Goal: Task Accomplishment & Management: Manage account settings

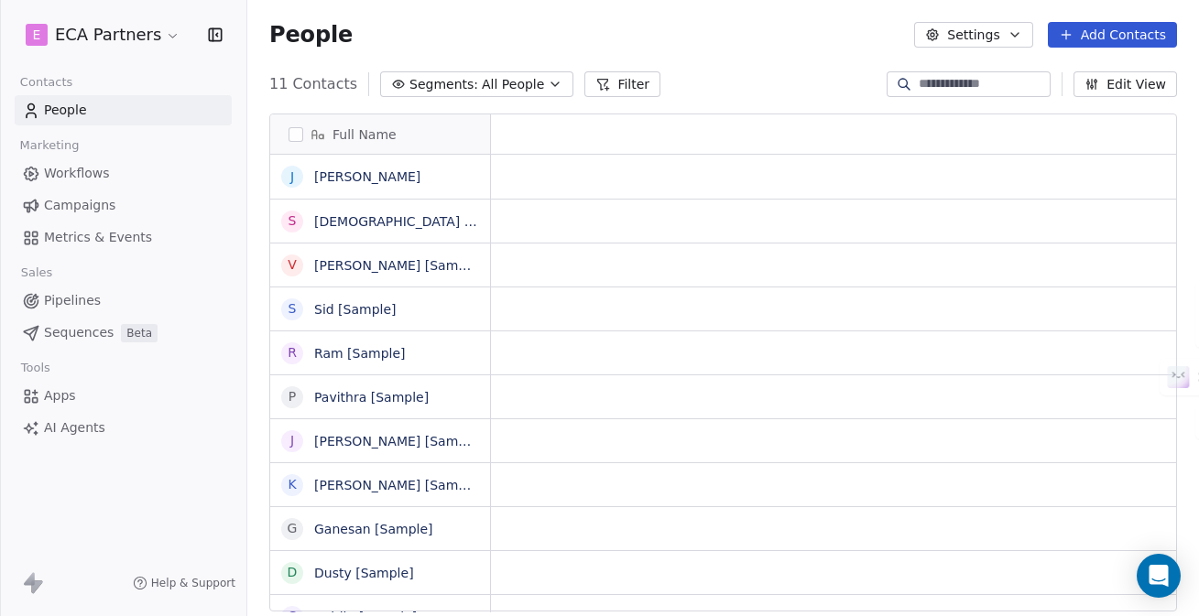
scroll to position [1, 1]
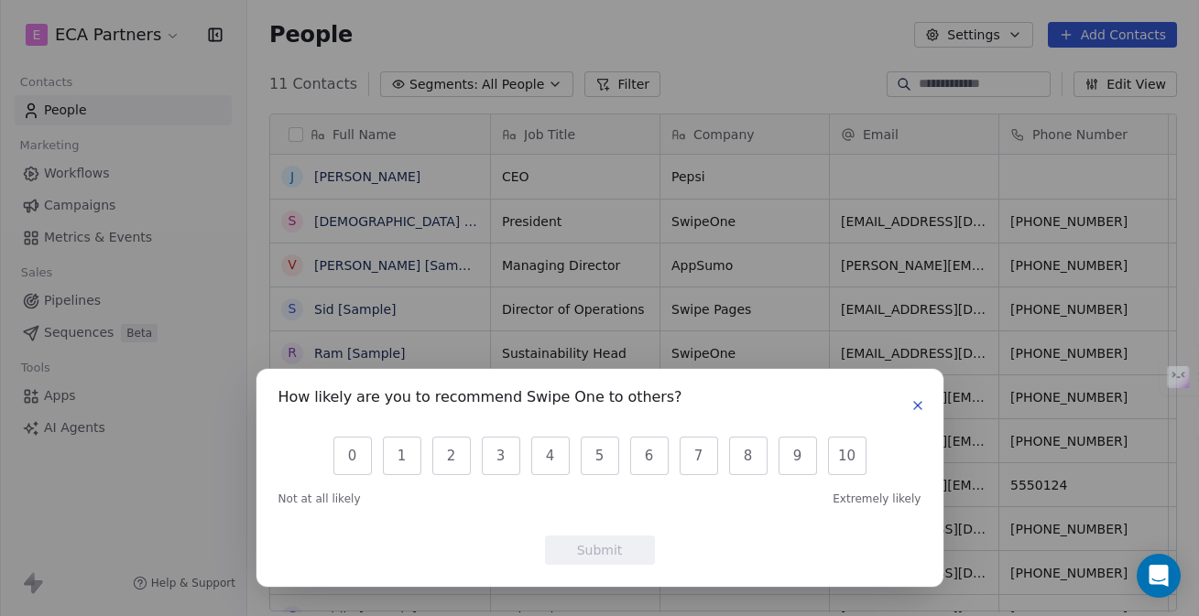
click at [919, 407] on icon "button" at bounding box center [917, 405] width 7 height 7
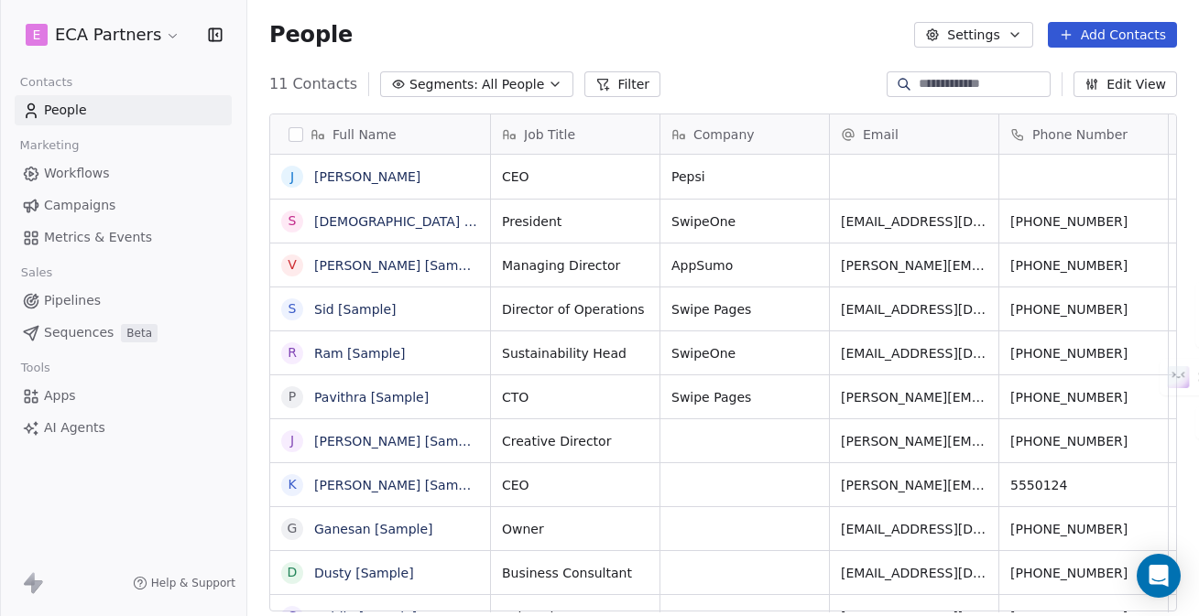
click at [761, 77] on div "11 Contacts Segments: All People Filter Edit View" at bounding box center [722, 84] width 951 height 29
click at [70, 430] on span "AI Agents" at bounding box center [74, 428] width 61 height 19
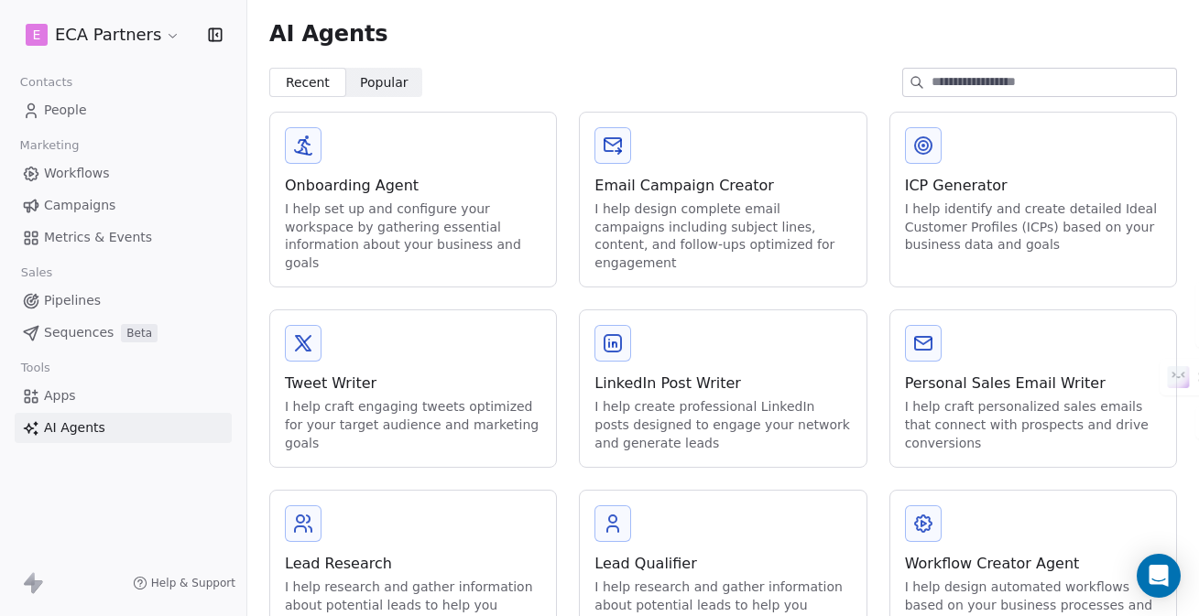
click at [112, 389] on link "Apps" at bounding box center [123, 396] width 217 height 30
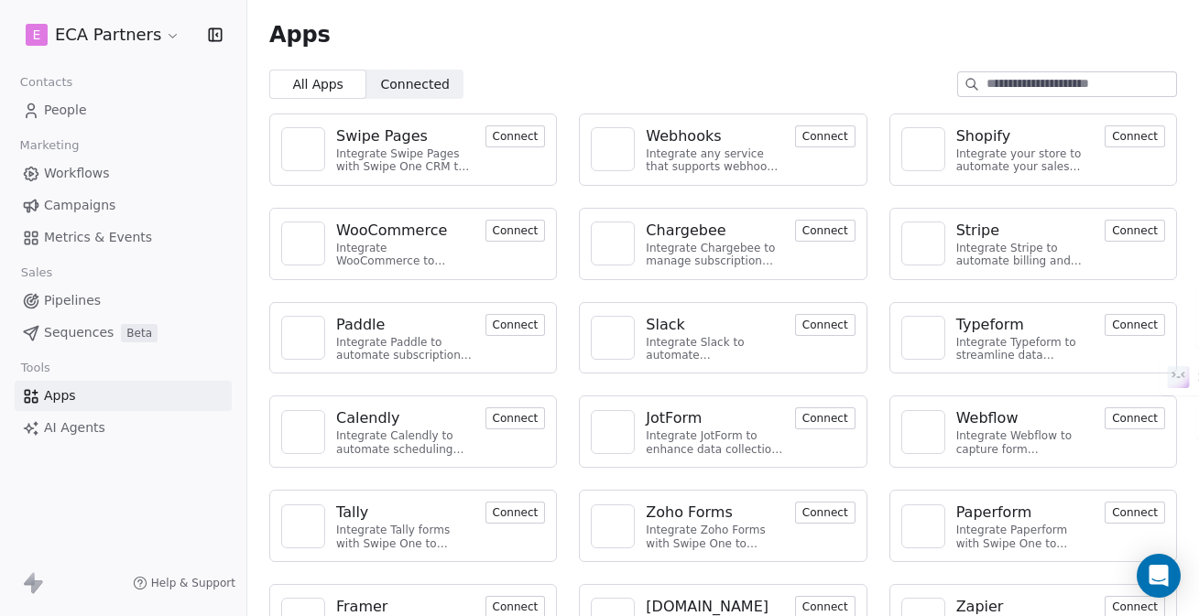
click at [77, 303] on span "Pipelines" at bounding box center [72, 300] width 57 height 19
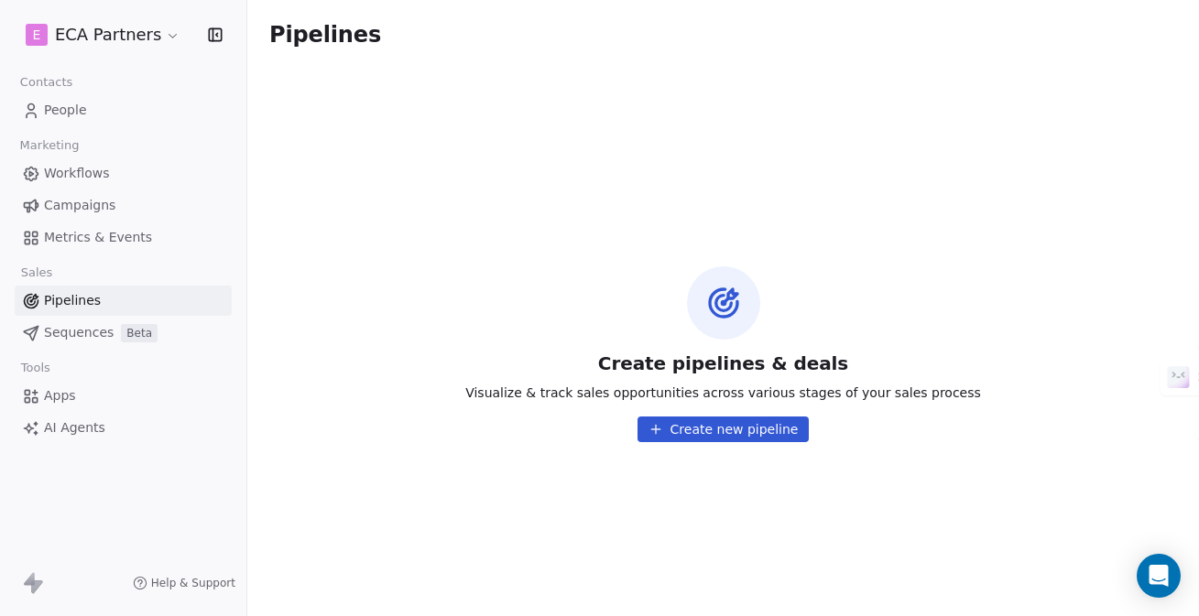
click at [81, 110] on span "People" at bounding box center [65, 110] width 43 height 19
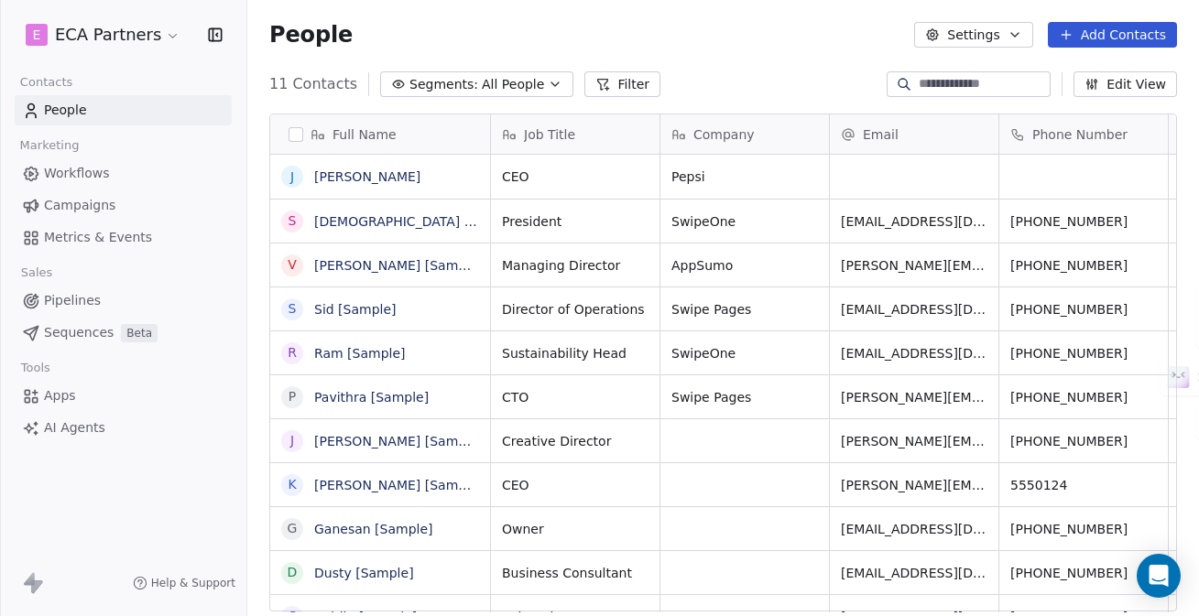
scroll to position [542, 951]
click at [962, 42] on button "Settings" at bounding box center [973, 35] width 118 height 26
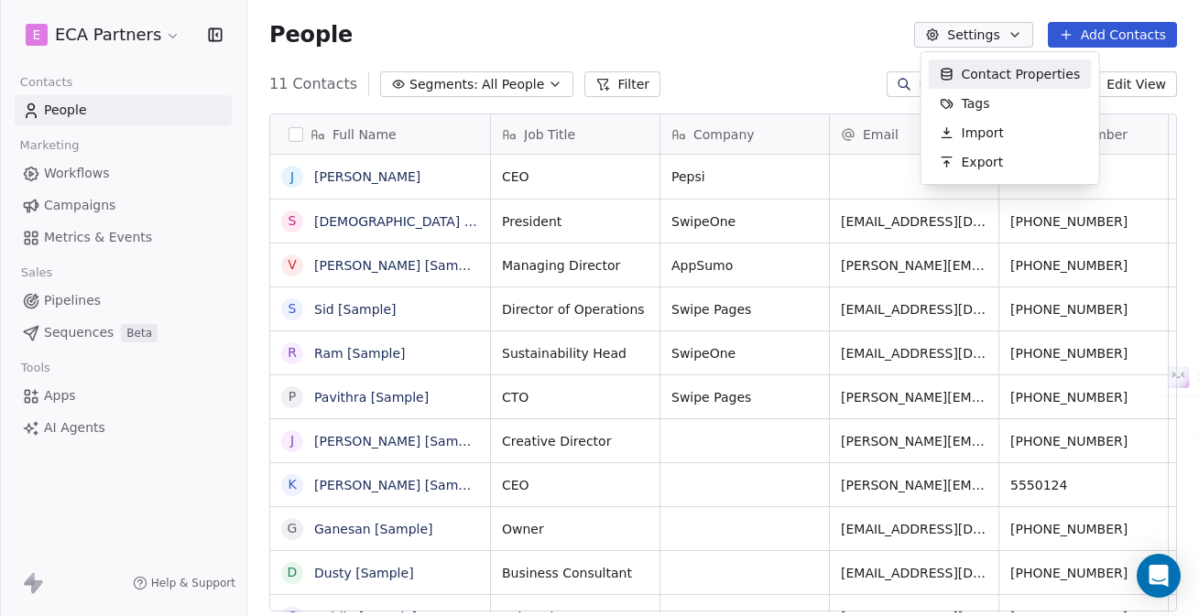
click at [1007, 72] on span "Contact Properties" at bounding box center [1021, 74] width 119 height 19
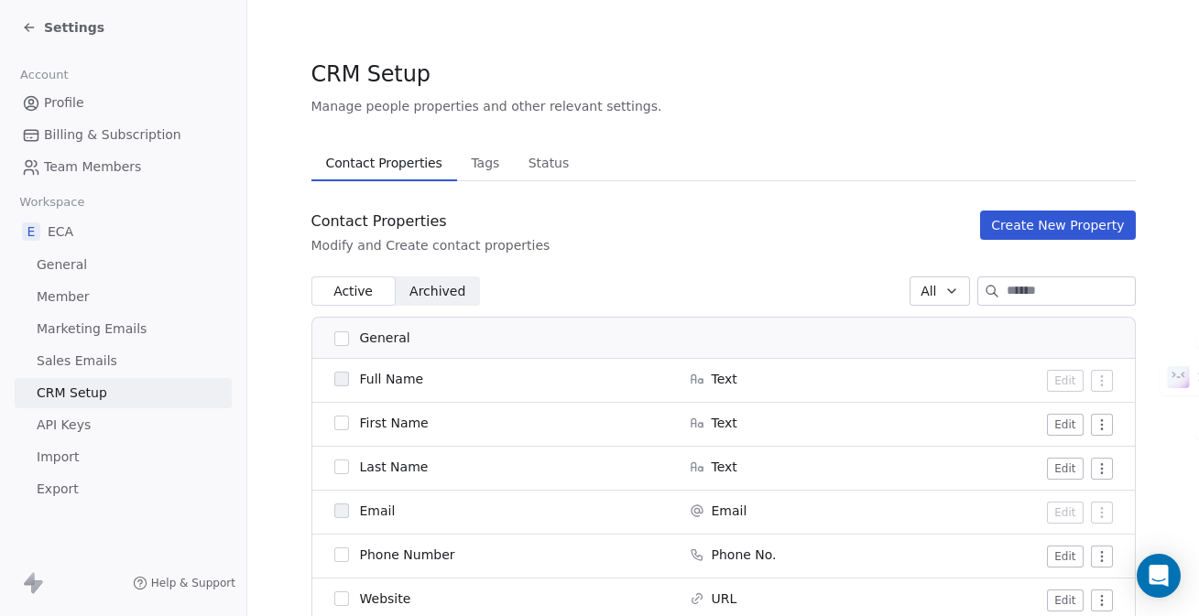
click at [65, 266] on span "General" at bounding box center [62, 265] width 50 height 19
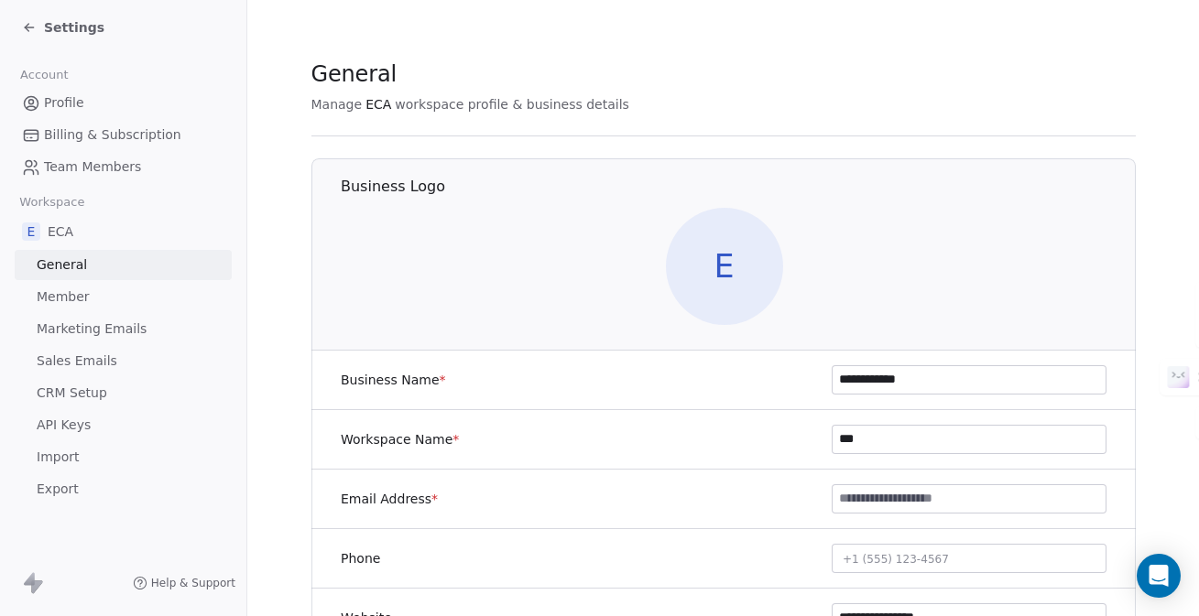
click at [85, 293] on span "Member" at bounding box center [63, 297] width 53 height 19
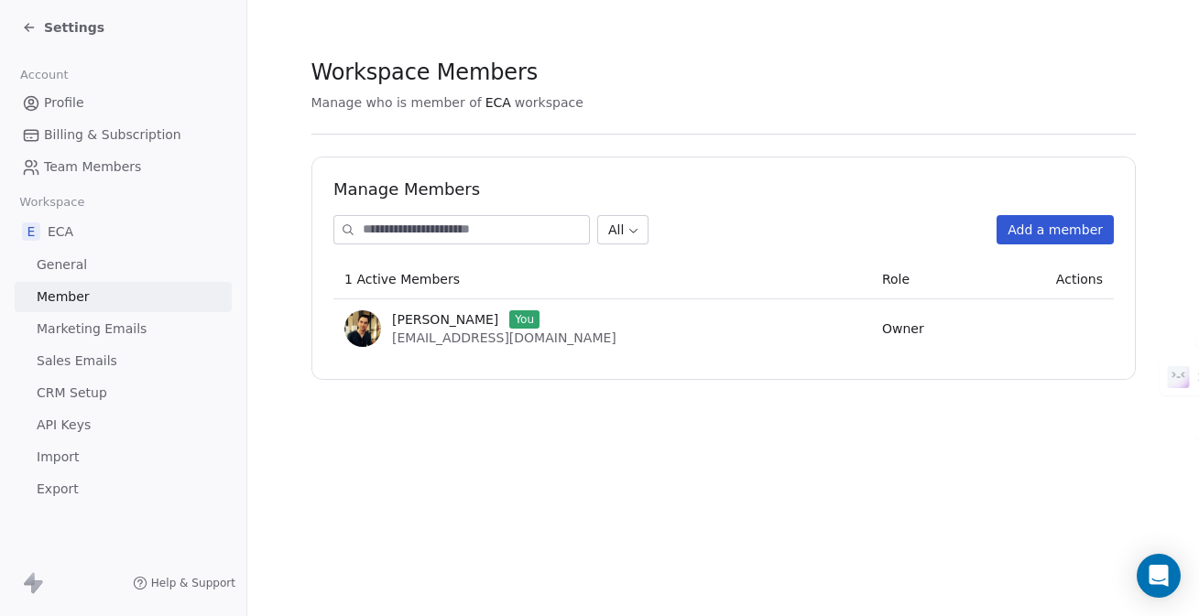
click at [99, 326] on span "Marketing Emails" at bounding box center [92, 329] width 110 height 19
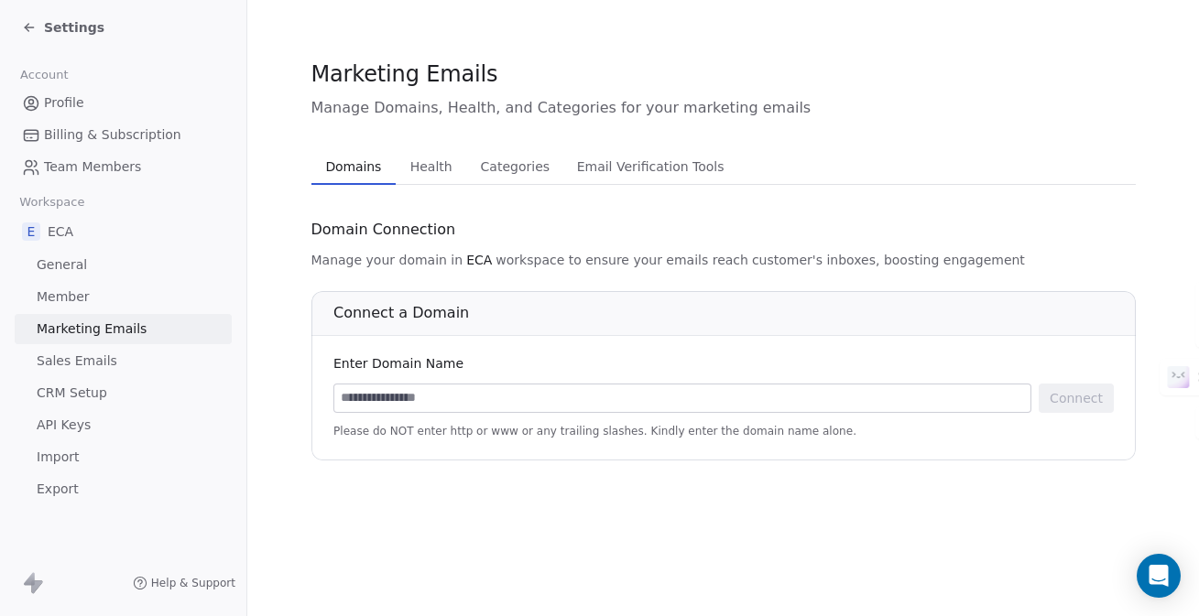
click at [98, 353] on span "Sales Emails" at bounding box center [77, 361] width 81 height 19
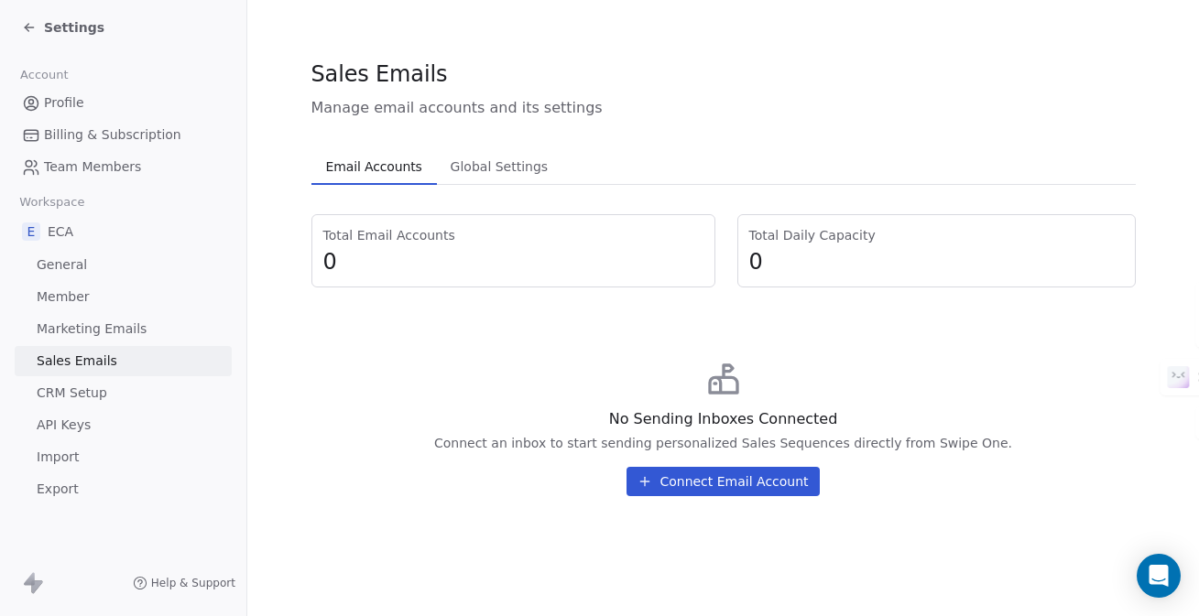
click at [98, 386] on span "CRM Setup" at bounding box center [72, 393] width 71 height 19
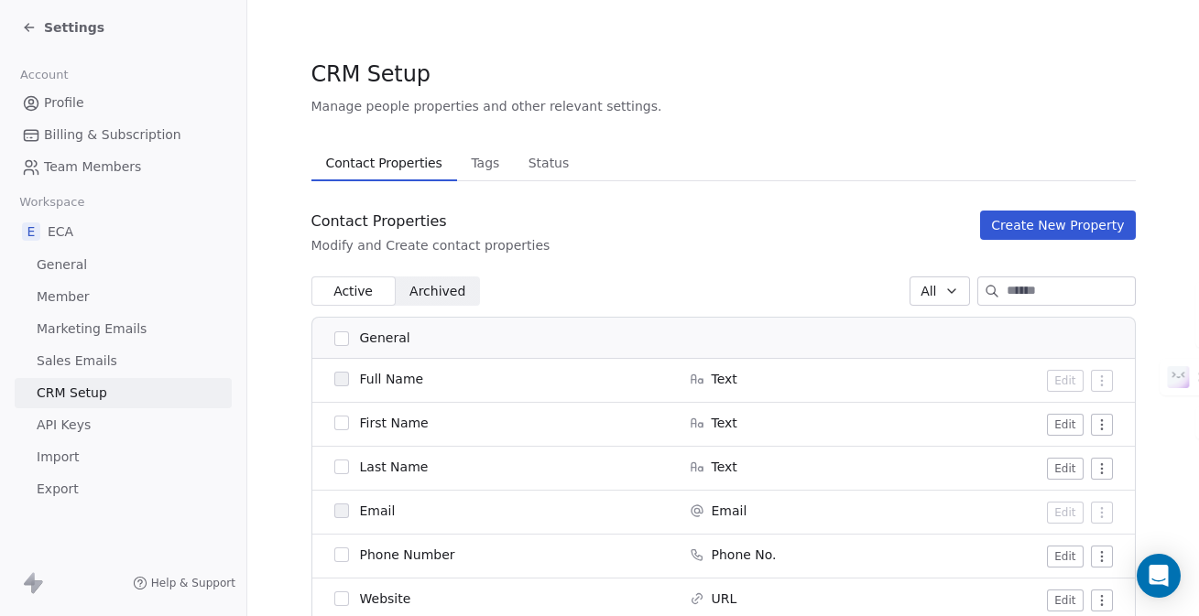
click at [66, 106] on span "Profile" at bounding box center [64, 102] width 40 height 19
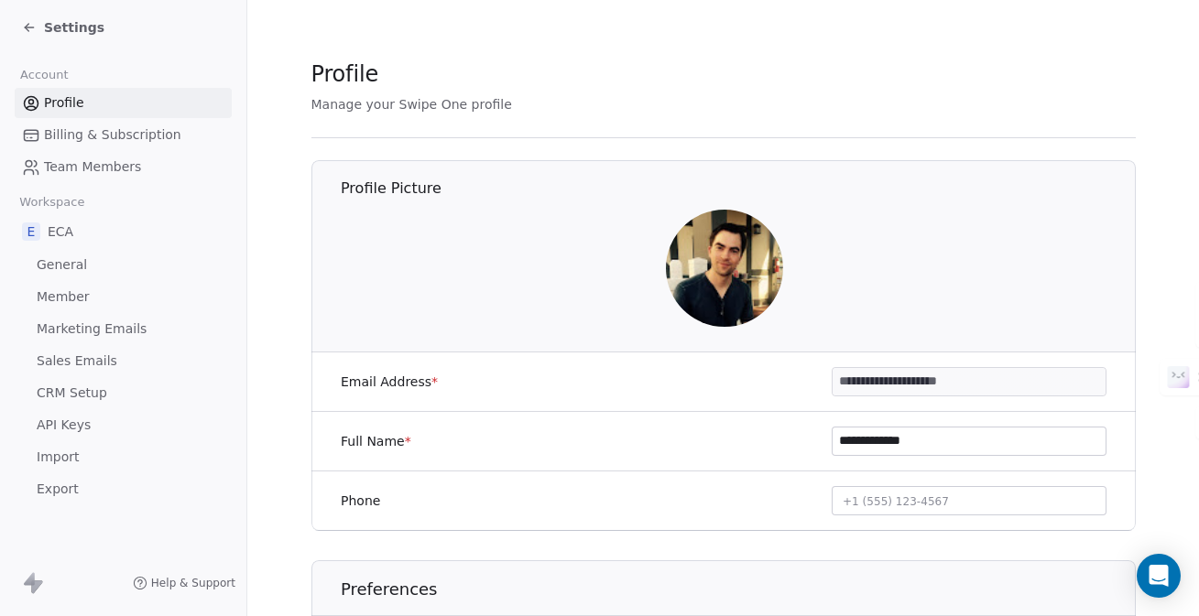
click at [79, 13] on div "Settings" at bounding box center [123, 27] width 246 height 55
click at [80, 22] on span "Settings" at bounding box center [74, 27] width 60 height 18
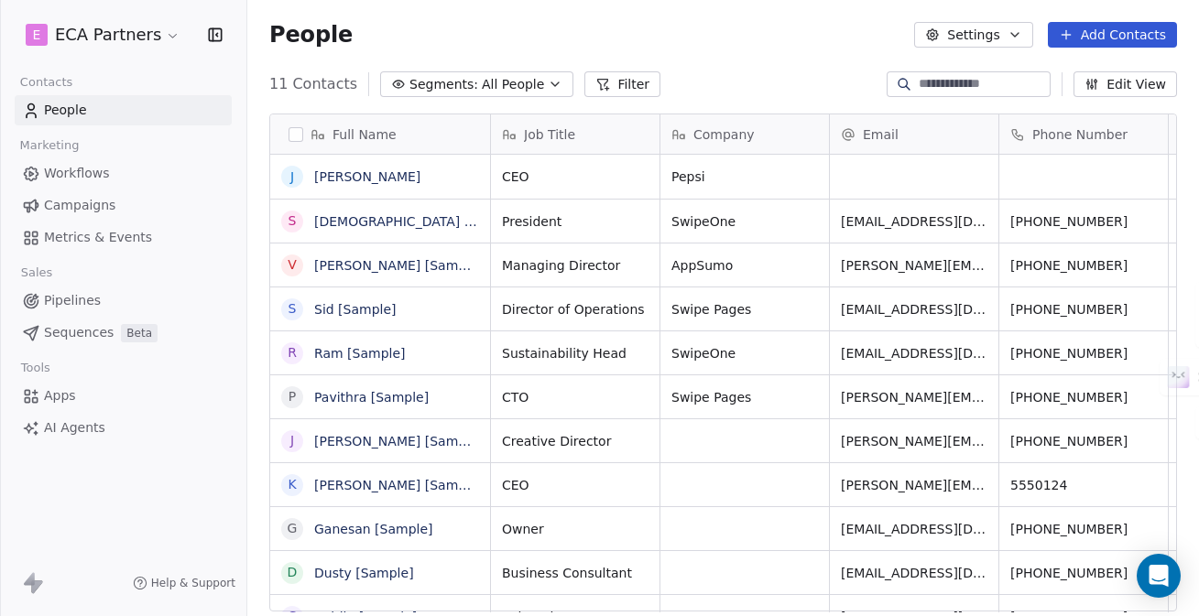
scroll to position [542, 951]
click at [461, 81] on span "Segments:" at bounding box center [443, 84] width 69 height 19
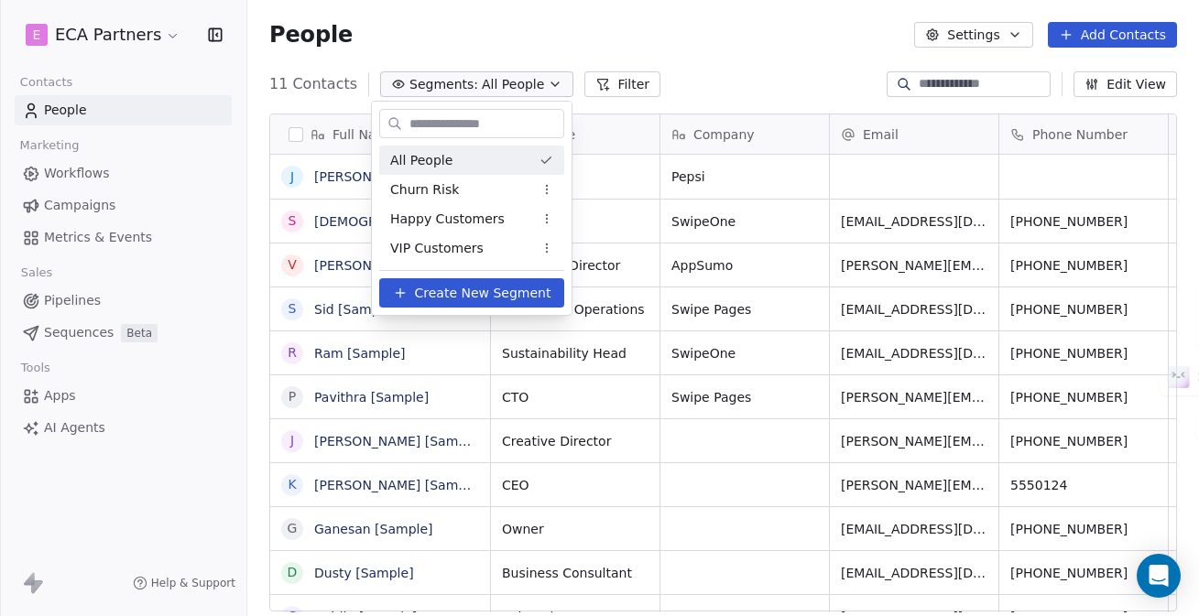
click at [474, 85] on html "E ECA Partners Contacts People Marketing Workflows Campaigns Metrics & Events S…" at bounding box center [599, 308] width 1199 height 616
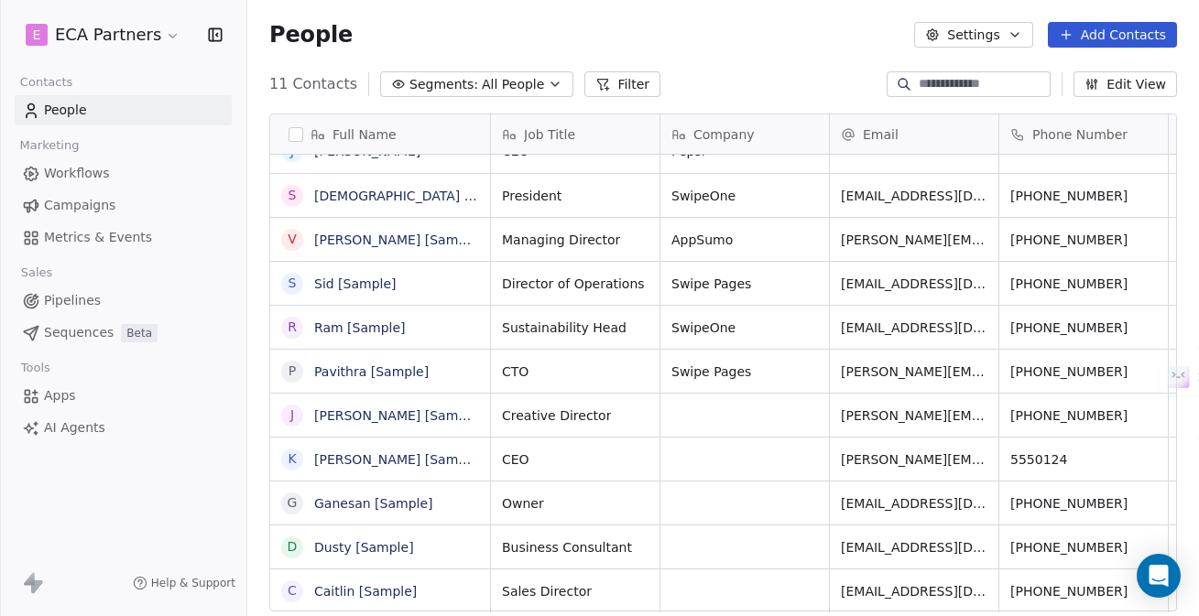
scroll to position [0, 0]
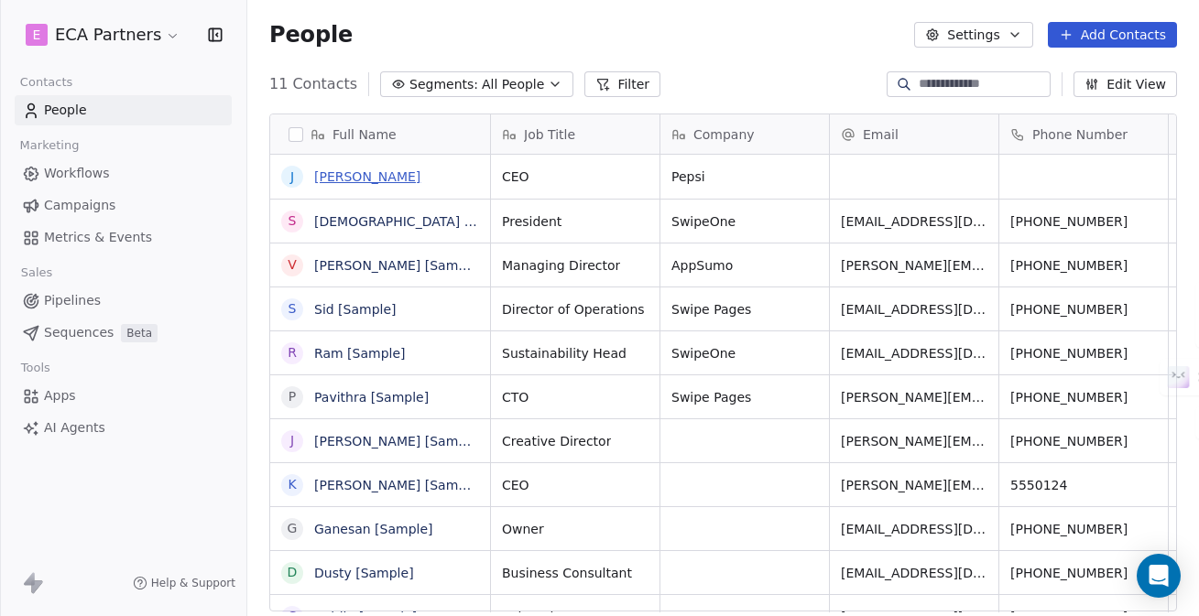
click at [364, 179] on link "[PERSON_NAME]" at bounding box center [367, 176] width 106 height 15
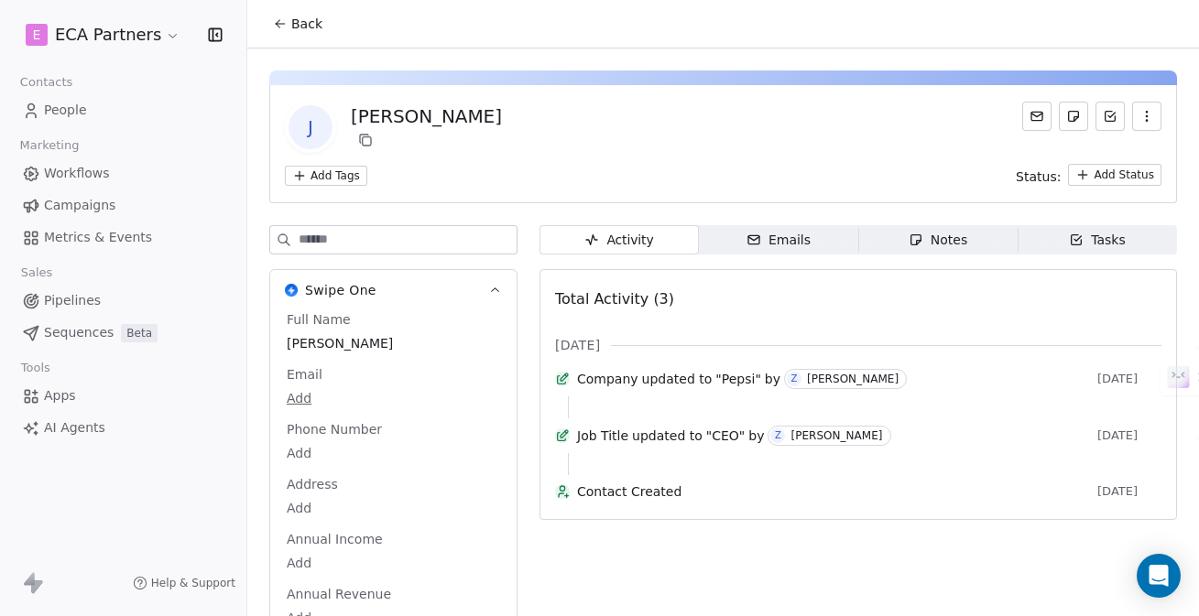
click at [780, 234] on div "Emails" at bounding box center [778, 240] width 64 height 19
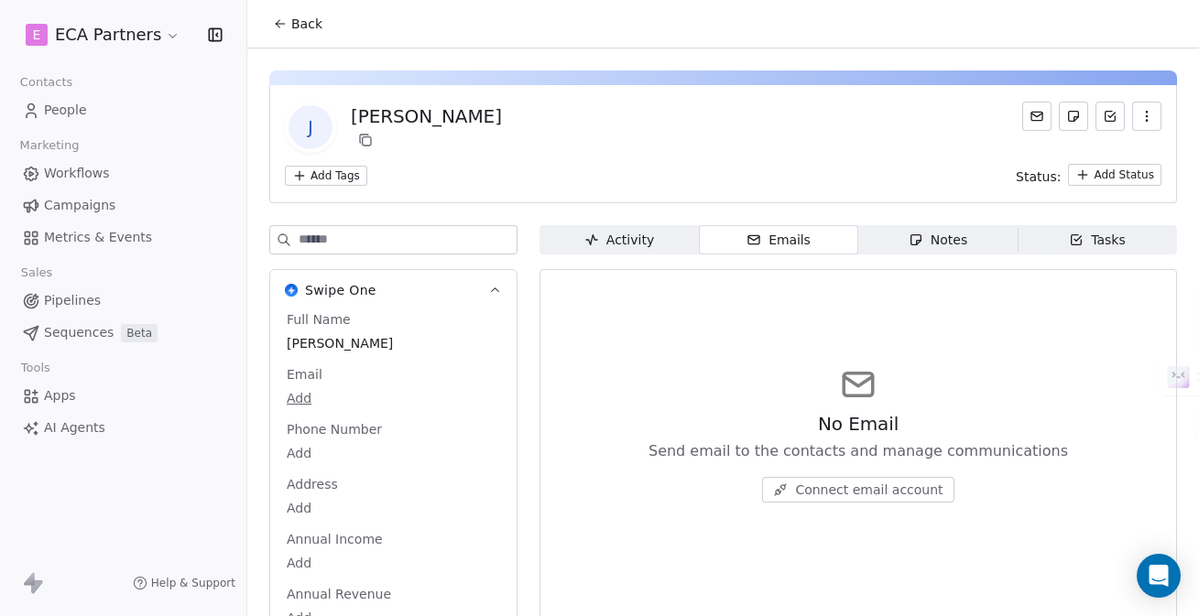
click at [940, 234] on div "Notes" at bounding box center [937, 240] width 59 height 19
click at [1054, 238] on span "Tasks Tasks" at bounding box center [1096, 239] width 159 height 29
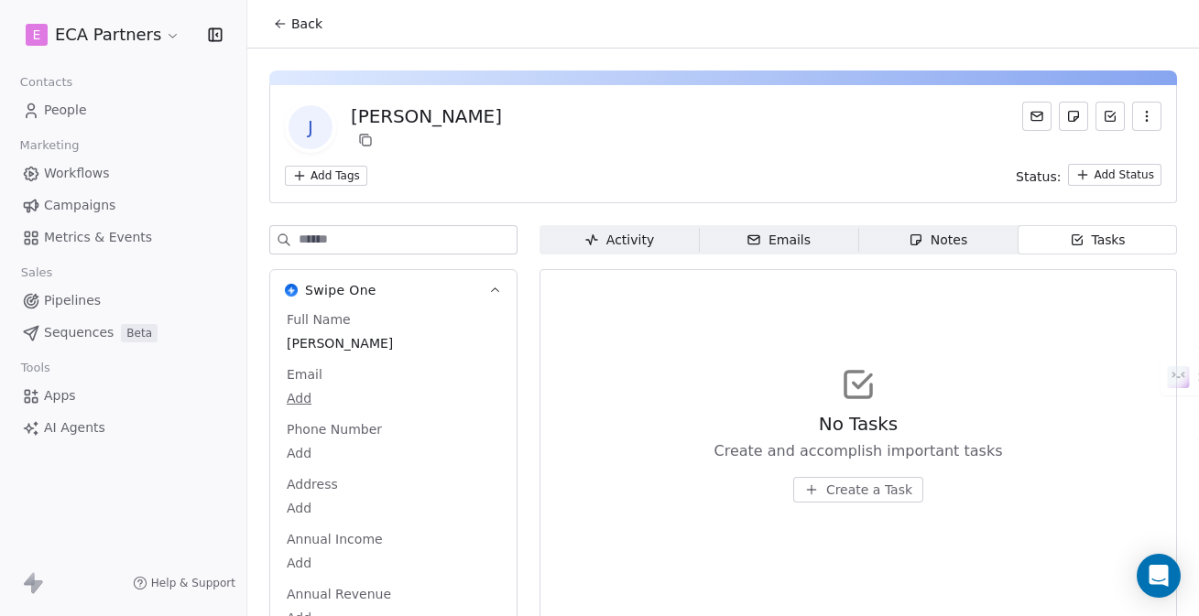
click at [638, 243] on div "Activity" at bounding box center [619, 240] width 70 height 19
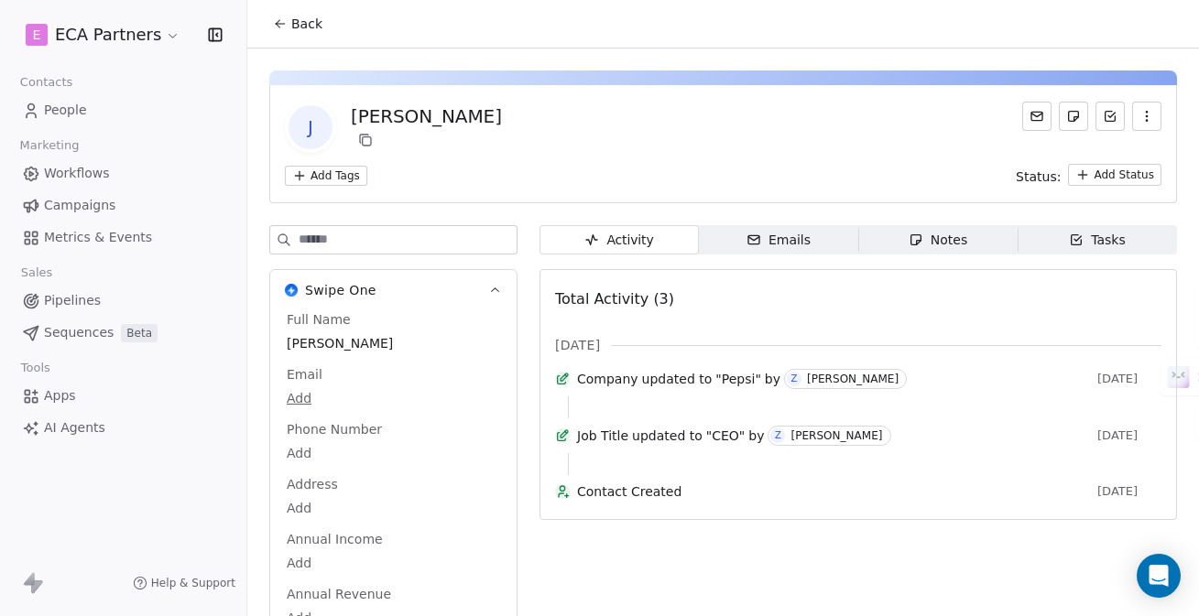
click at [288, 26] on button "Back" at bounding box center [297, 23] width 71 height 33
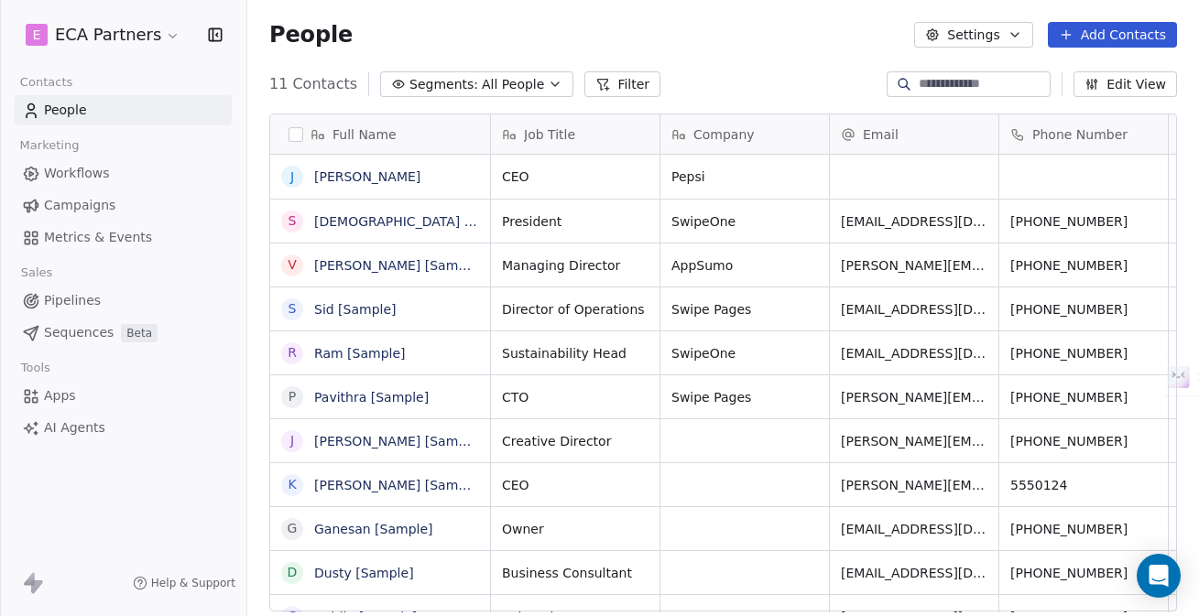
scroll to position [542, 951]
click at [993, 43] on button "Settings" at bounding box center [973, 35] width 118 height 26
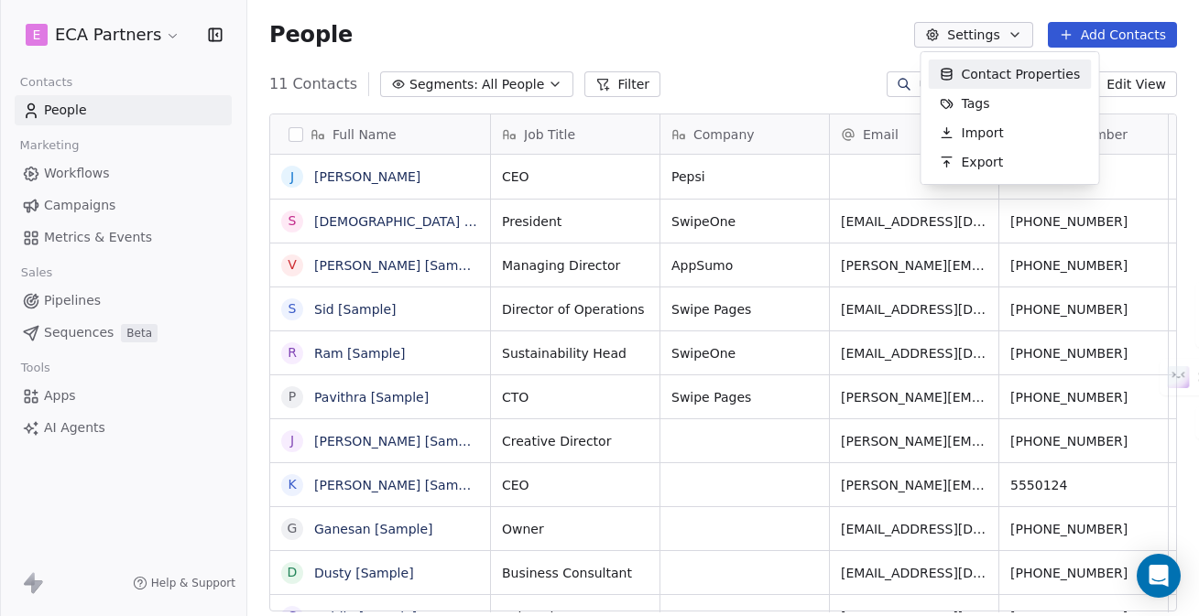
click at [986, 78] on span "Contact Properties" at bounding box center [1021, 74] width 119 height 19
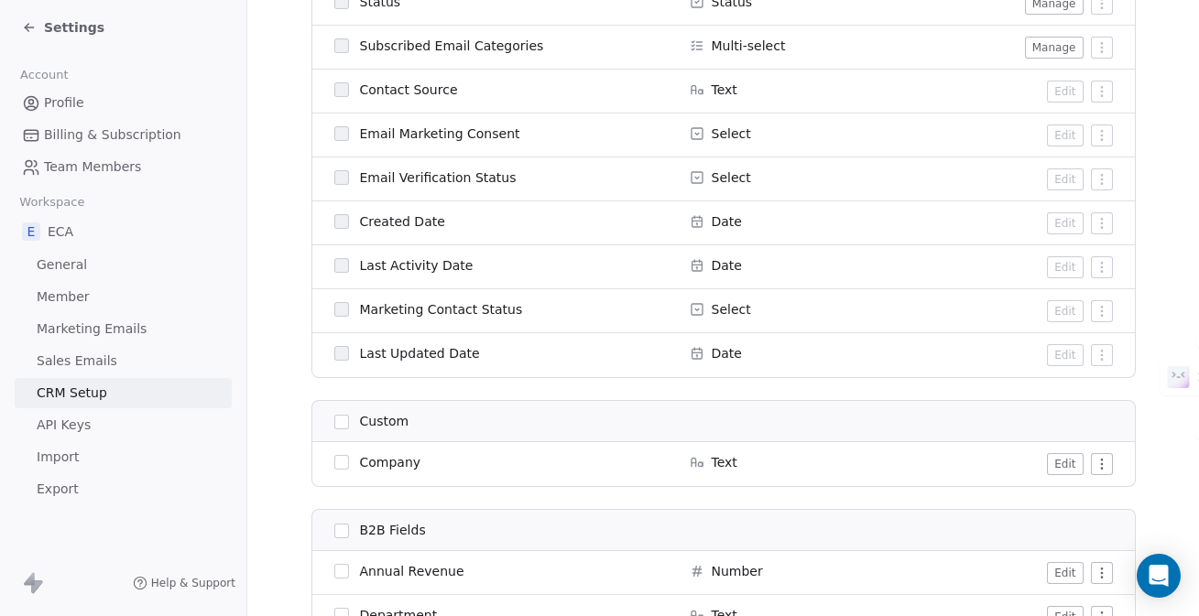
scroll to position [1505, 0]
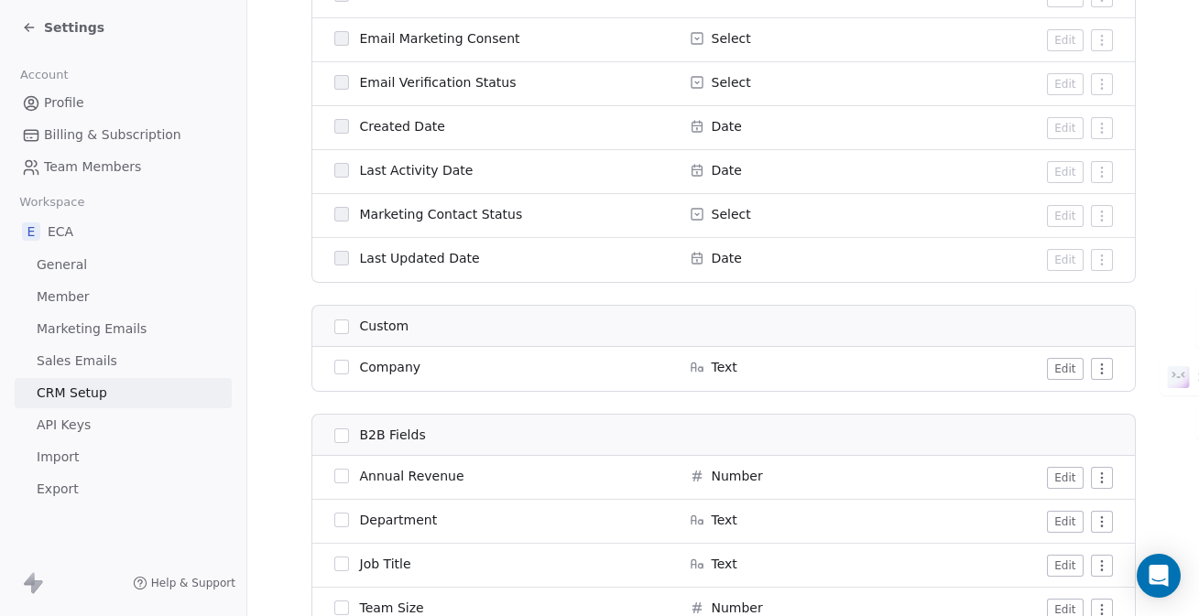
click at [1060, 371] on button "Edit" at bounding box center [1065, 369] width 36 height 22
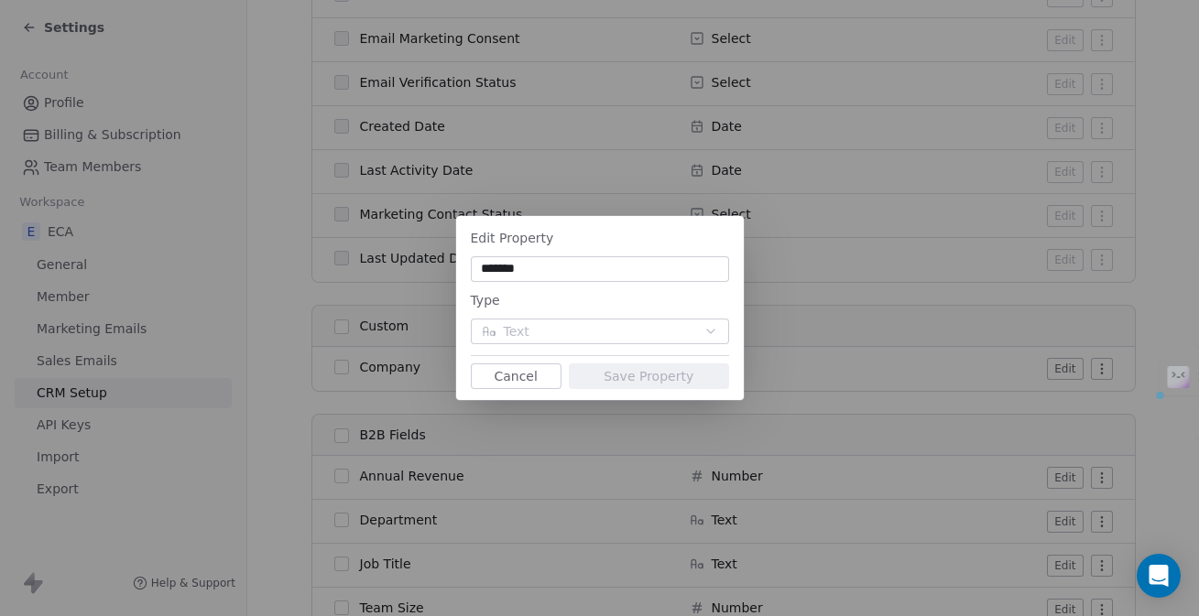
click at [544, 345] on div "Edit Property ******* Type Text Cancel Save Property" at bounding box center [600, 308] width 288 height 177
click at [887, 337] on div "Edit Property ******* Type Text Cancel Save Property" at bounding box center [599, 308] width 1199 height 184
click at [530, 372] on button "Cancel" at bounding box center [516, 377] width 91 height 26
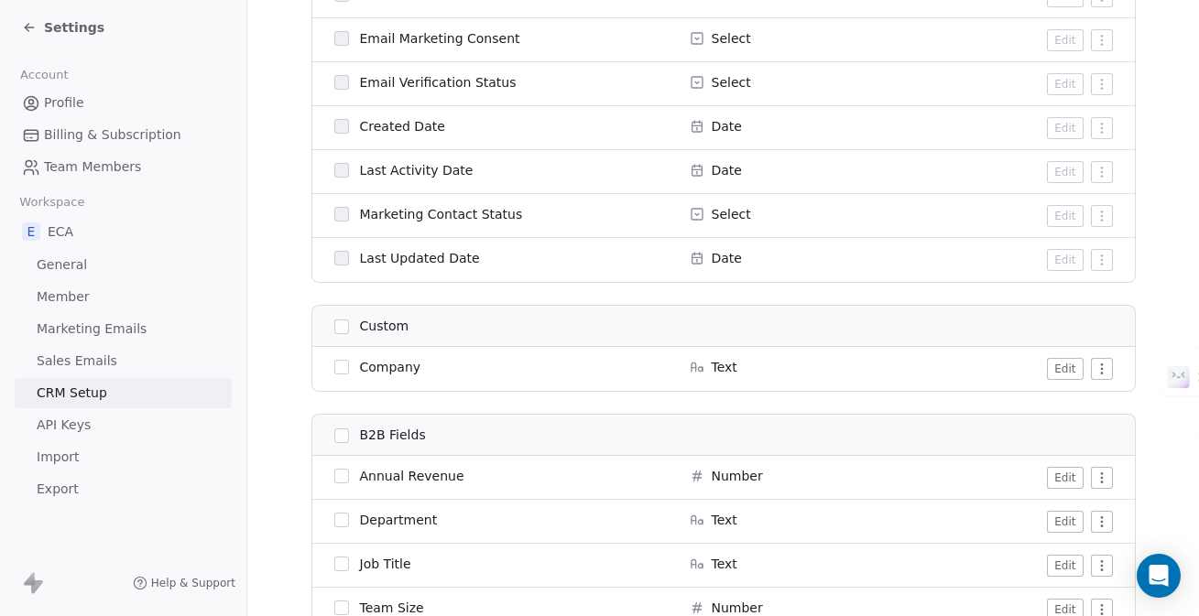
click at [1105, 371] on html "Settings Account Profile Billing & Subscription Team Members Workspace E ECA Ge…" at bounding box center [599, 308] width 1199 height 616
click at [1104, 371] on html "Settings Account Profile Billing & Subscription Team Members Workspace E ECA Ge…" at bounding box center [599, 308] width 1199 height 616
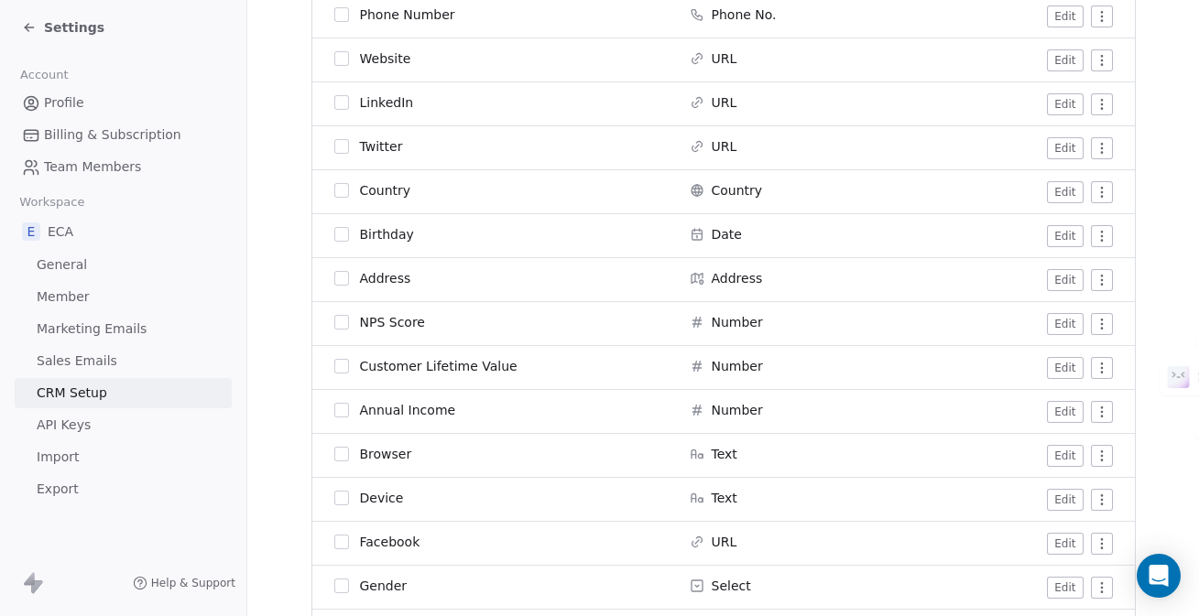
scroll to position [0, 0]
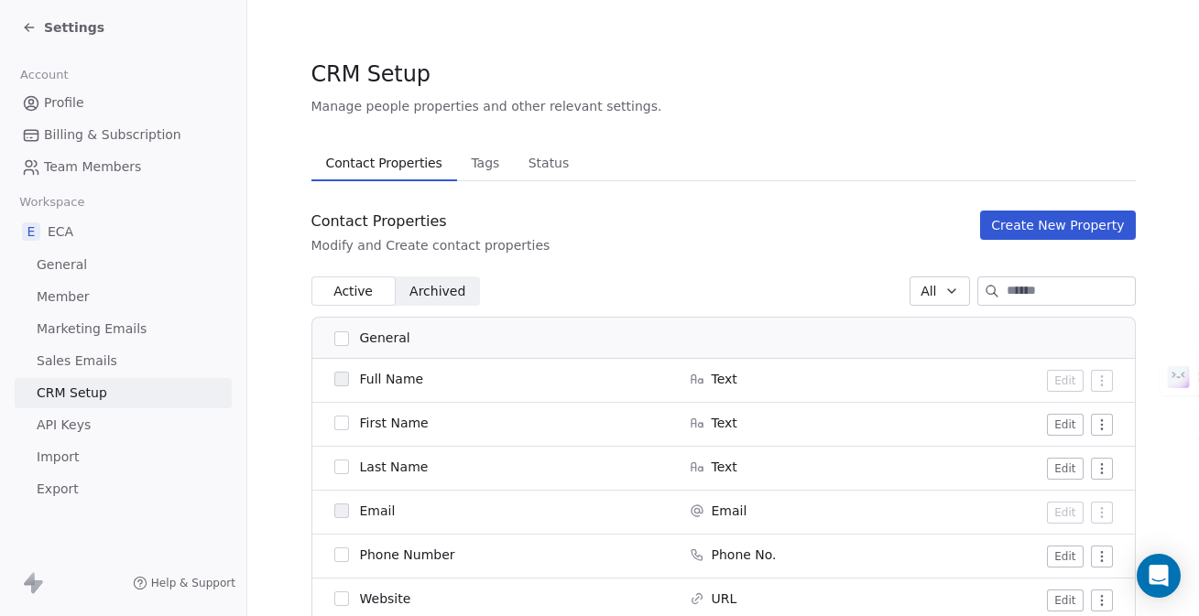
click at [1060, 231] on button "Create New Property" at bounding box center [1057, 225] width 155 height 29
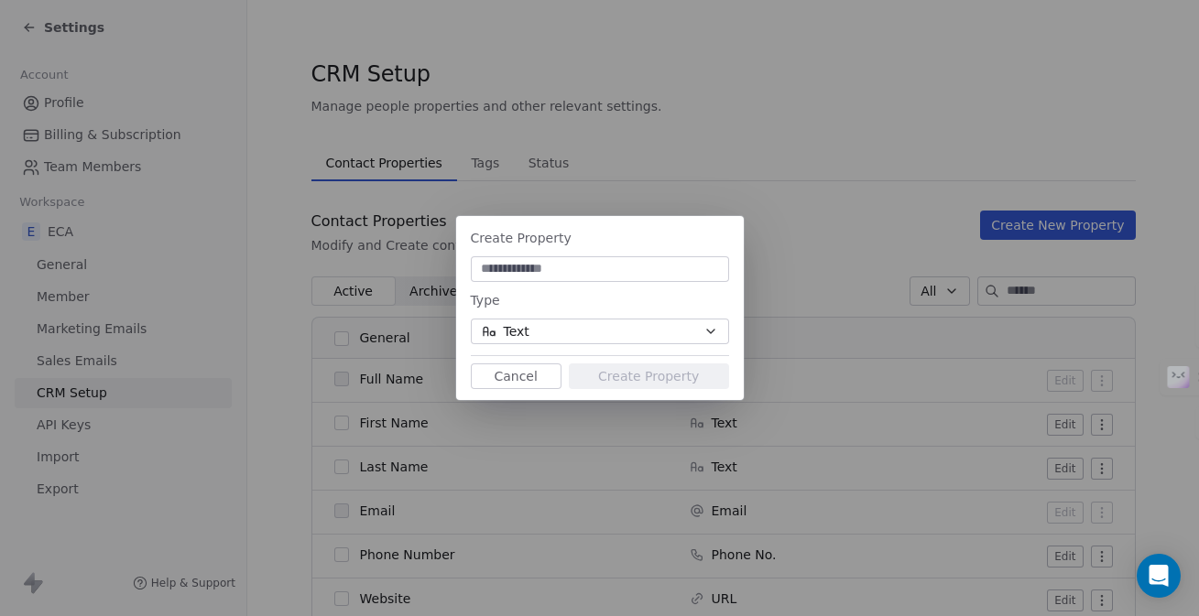
click at [538, 329] on button "Text" at bounding box center [600, 332] width 258 height 26
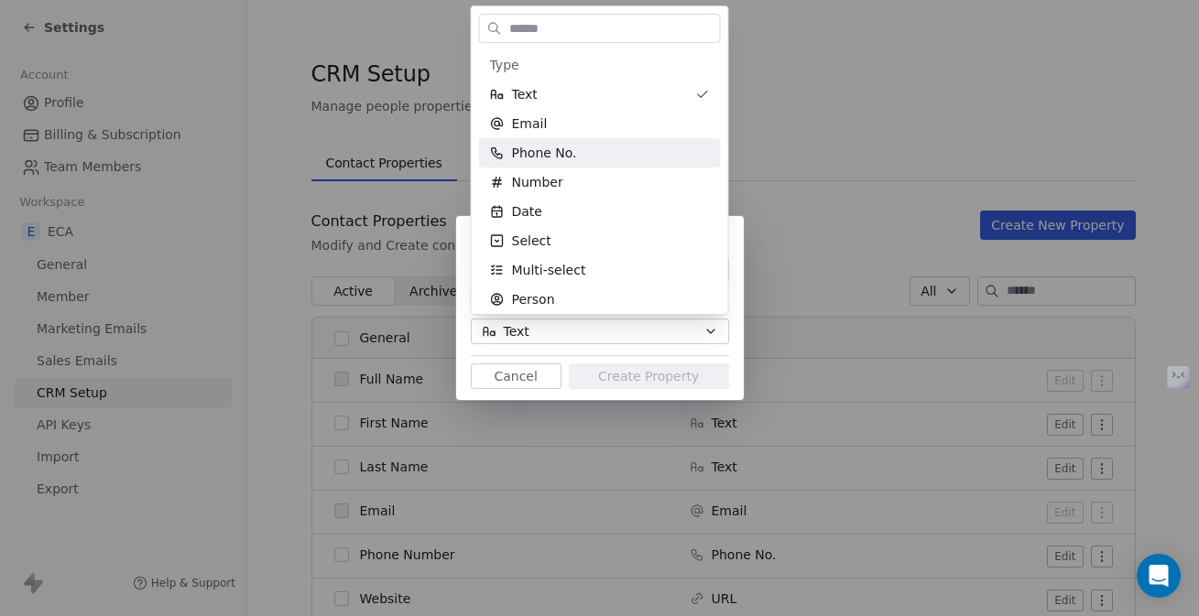
click at [777, 114] on div "Create Property Type Text Cancel Create Property" at bounding box center [599, 308] width 1199 height 616
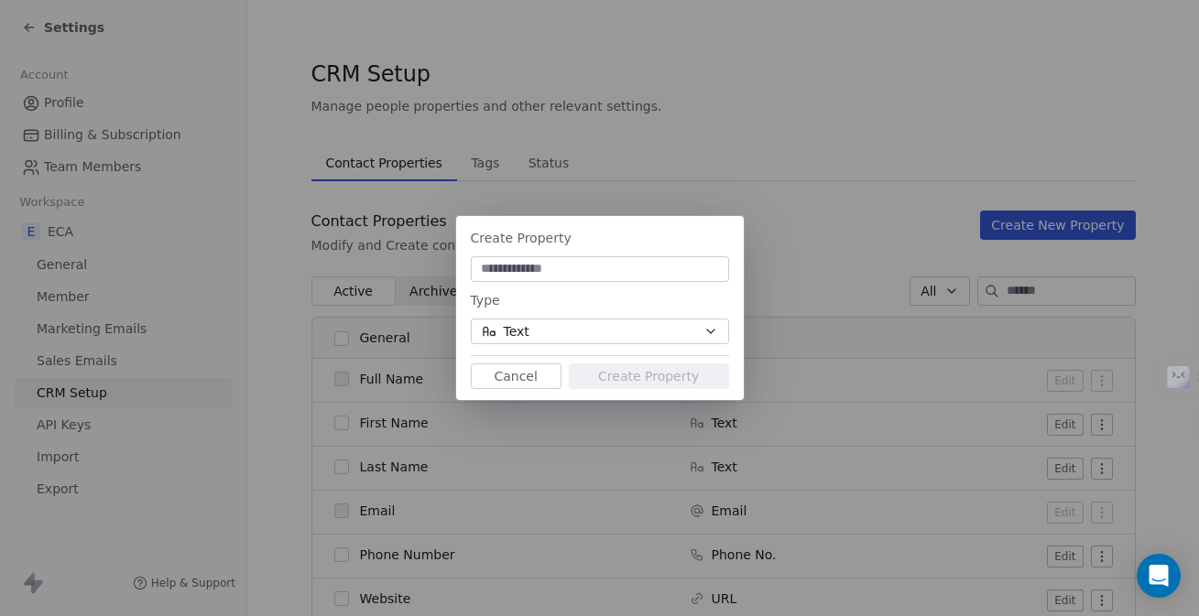
click at [490, 386] on button "Cancel" at bounding box center [516, 377] width 91 height 26
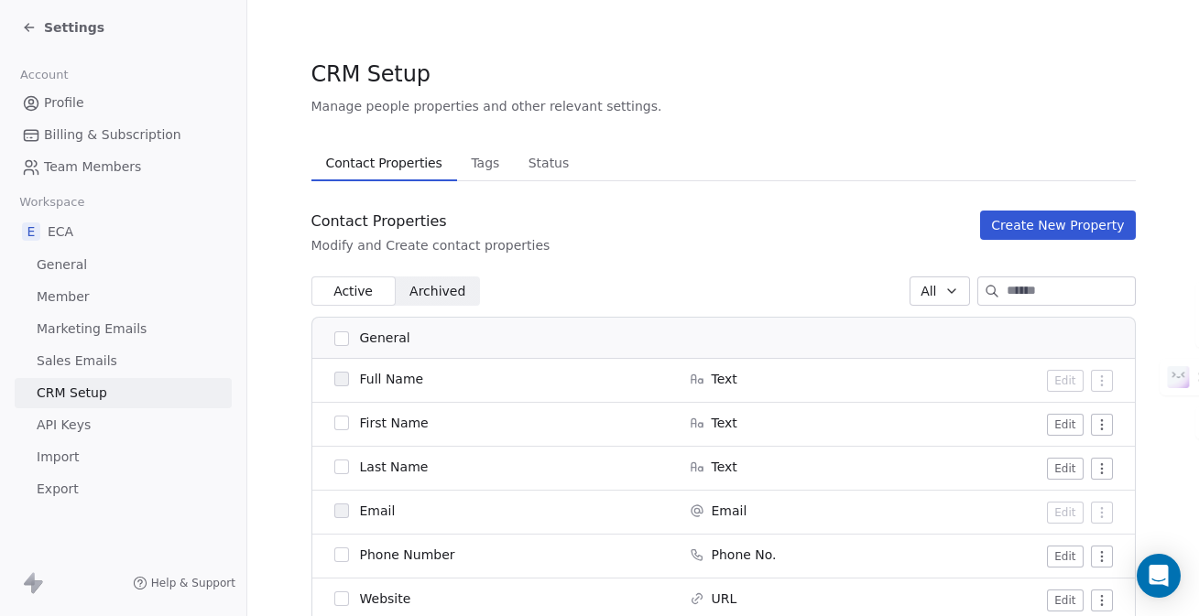
click at [487, 163] on span "Tags" at bounding box center [484, 163] width 43 height 26
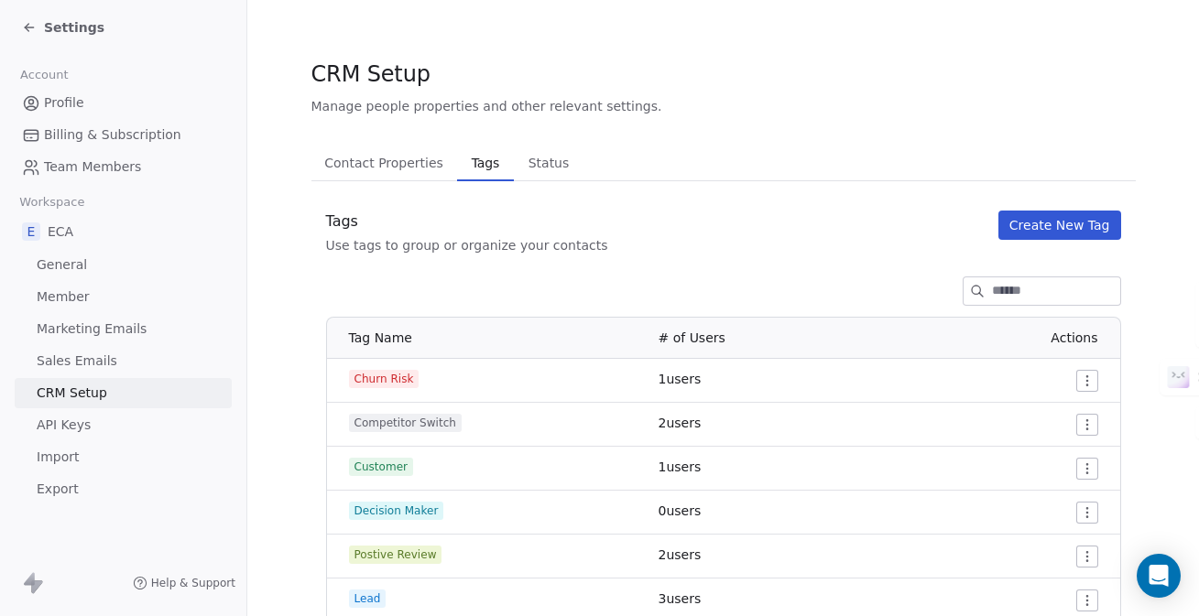
click at [550, 169] on span "Status" at bounding box center [549, 163] width 56 height 26
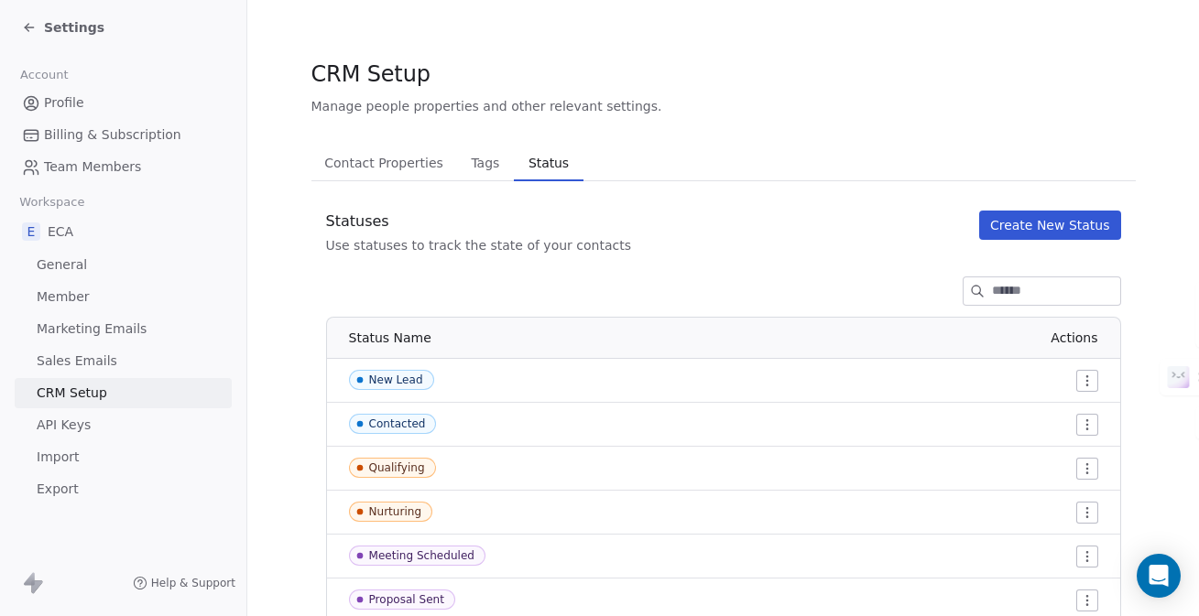
click at [377, 156] on span "Contact Properties" at bounding box center [384, 163] width 134 height 26
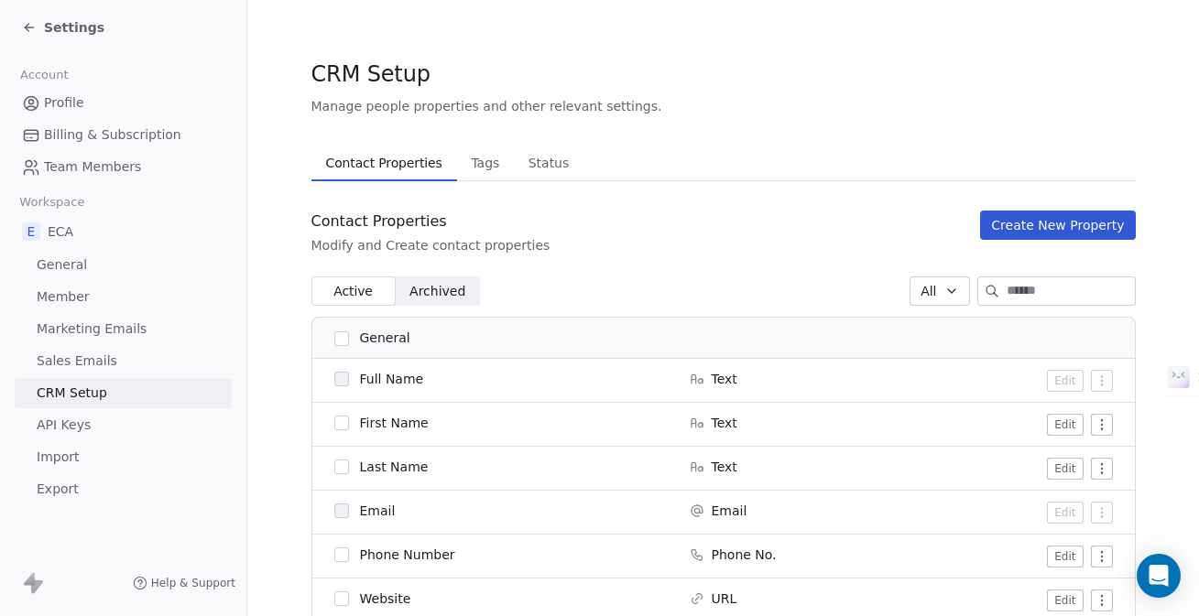
click at [67, 104] on span "Profile" at bounding box center [64, 102] width 40 height 19
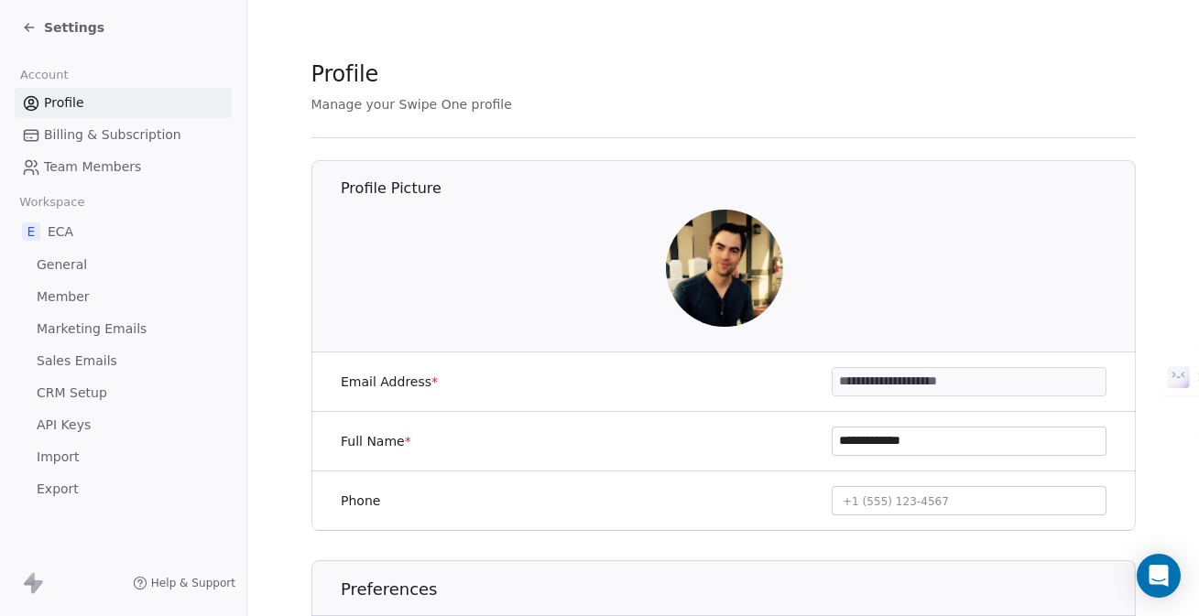
click at [65, 29] on span "Settings" at bounding box center [74, 27] width 60 height 18
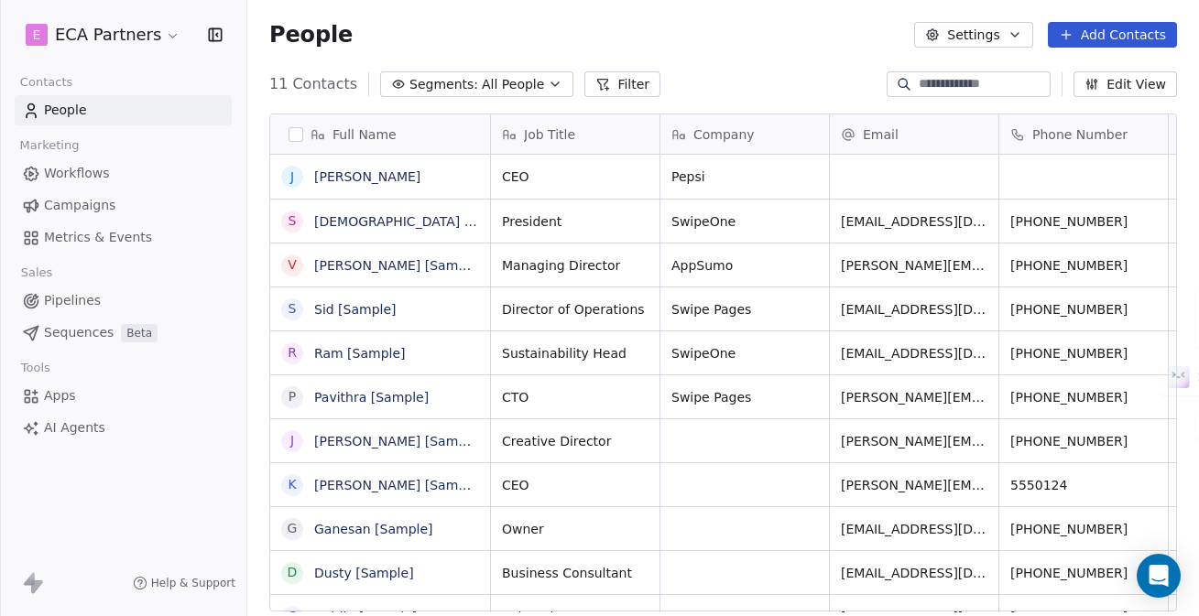
scroll to position [542, 951]
click at [70, 400] on span "Apps" at bounding box center [60, 395] width 32 height 19
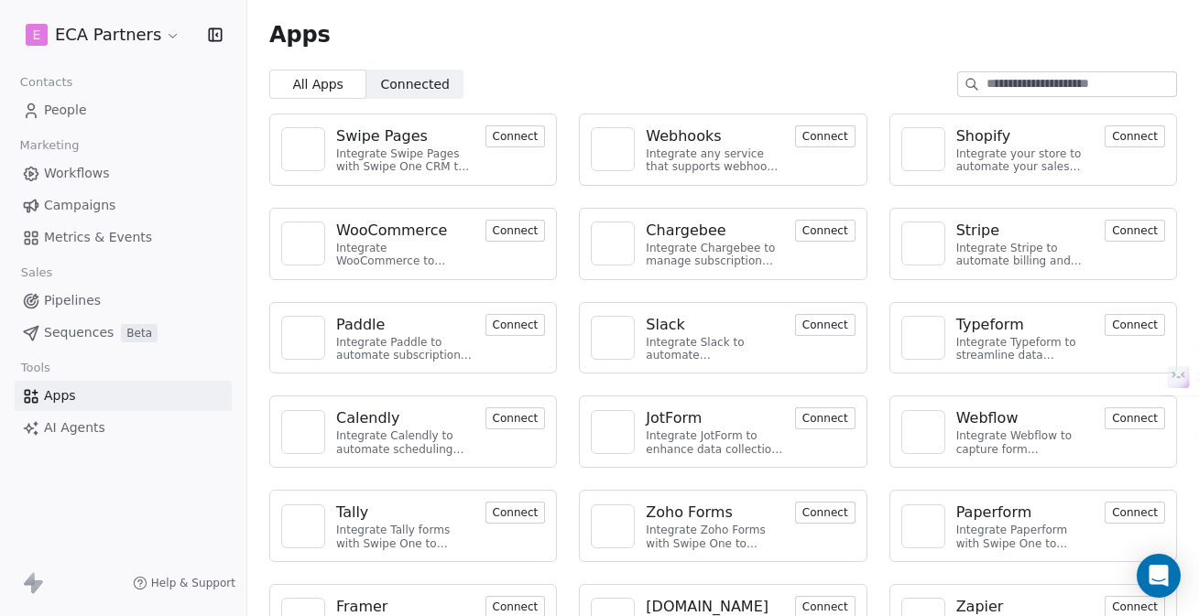
click at [520, 139] on button "Connect" at bounding box center [515, 136] width 60 height 22
